Goal: Task Accomplishment & Management: Use online tool/utility

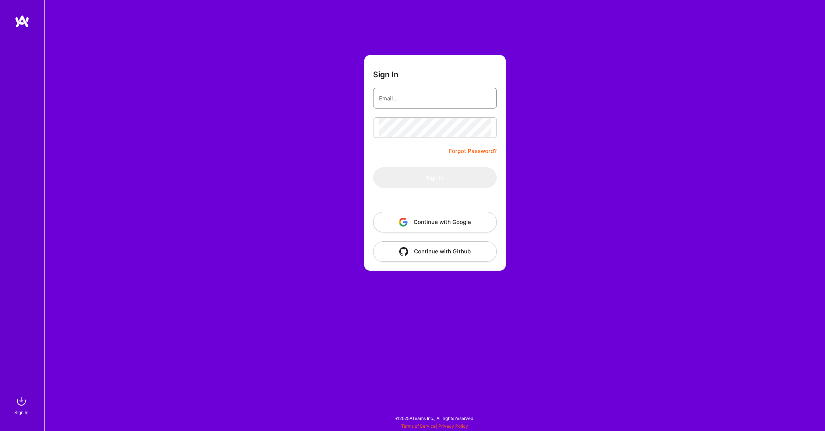
click at [434, 99] on input "email" at bounding box center [435, 98] width 112 height 19
click at [0, 428] on com-1password-button at bounding box center [0, 428] width 0 height 0
type input "[PERSON_NAME][EMAIL_ADDRESS][PERSON_NAME][DOMAIN_NAME]"
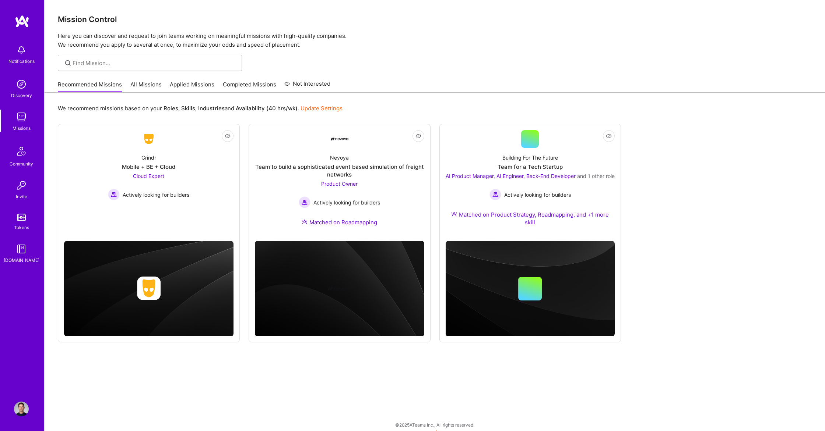
click at [138, 81] on link "All Missions" at bounding box center [145, 87] width 31 height 12
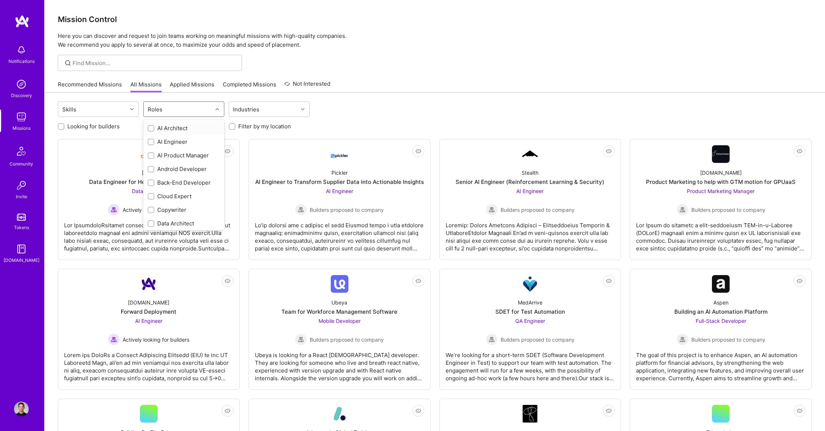
click at [165, 108] on input "text" at bounding box center [165, 110] width 1 height 8
click at [169, 151] on div "AI Product Manager" at bounding box center [183, 156] width 81 height 14
checkbox input "true"
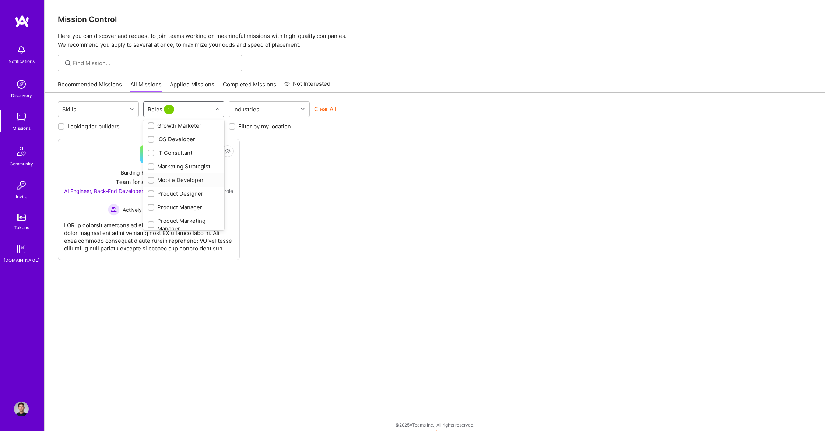
scroll to position [233, 0]
click at [181, 188] on div "Product Manager" at bounding box center [184, 189] width 72 height 8
checkbox input "true"
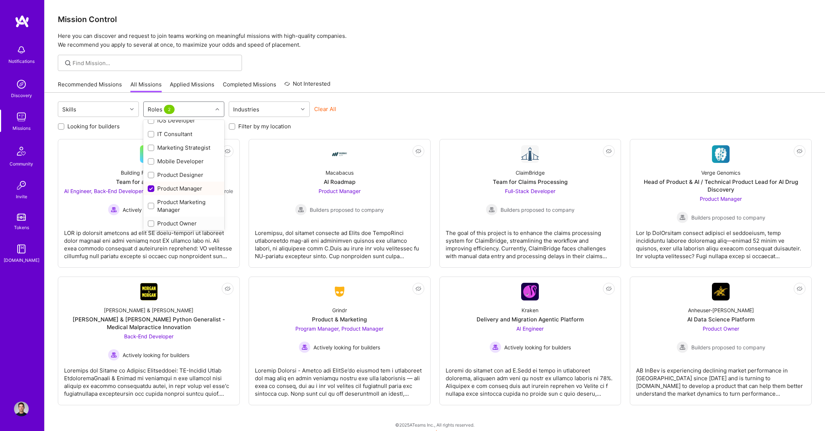
click at [180, 221] on div "Product Owner" at bounding box center [184, 224] width 72 height 8
checkbox input "true"
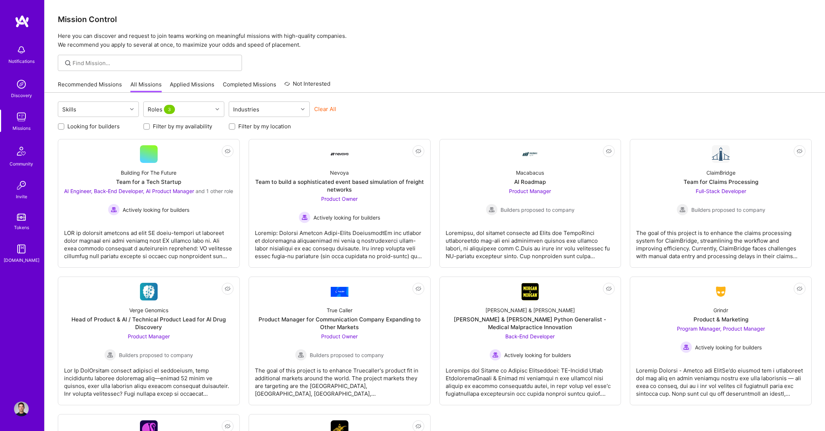
click at [434, 60] on div at bounding box center [435, 63] width 780 height 16
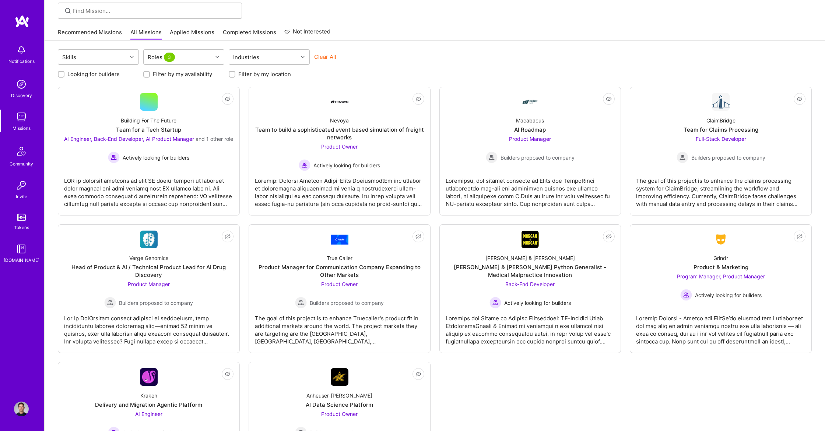
scroll to position [122, 0]
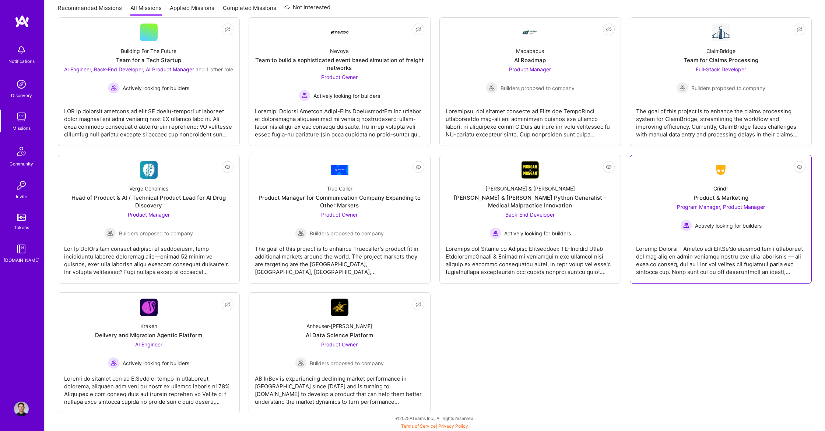
click at [692, 271] on div at bounding box center [720, 257] width 169 height 37
